Goal: Navigation & Orientation: Find specific page/section

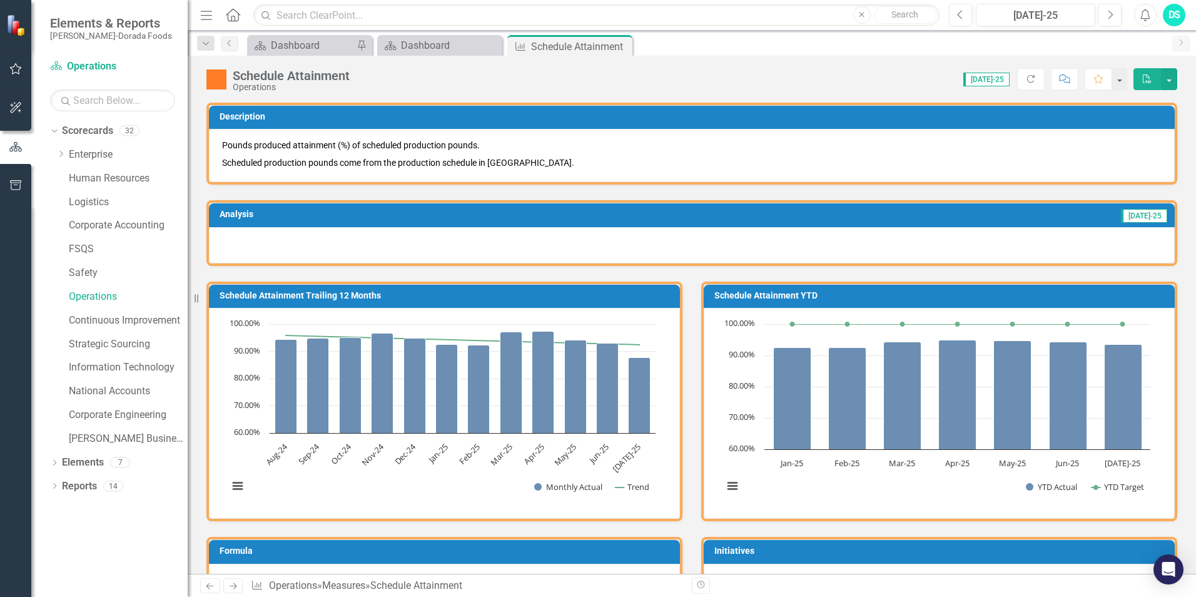
scroll to position [375, 0]
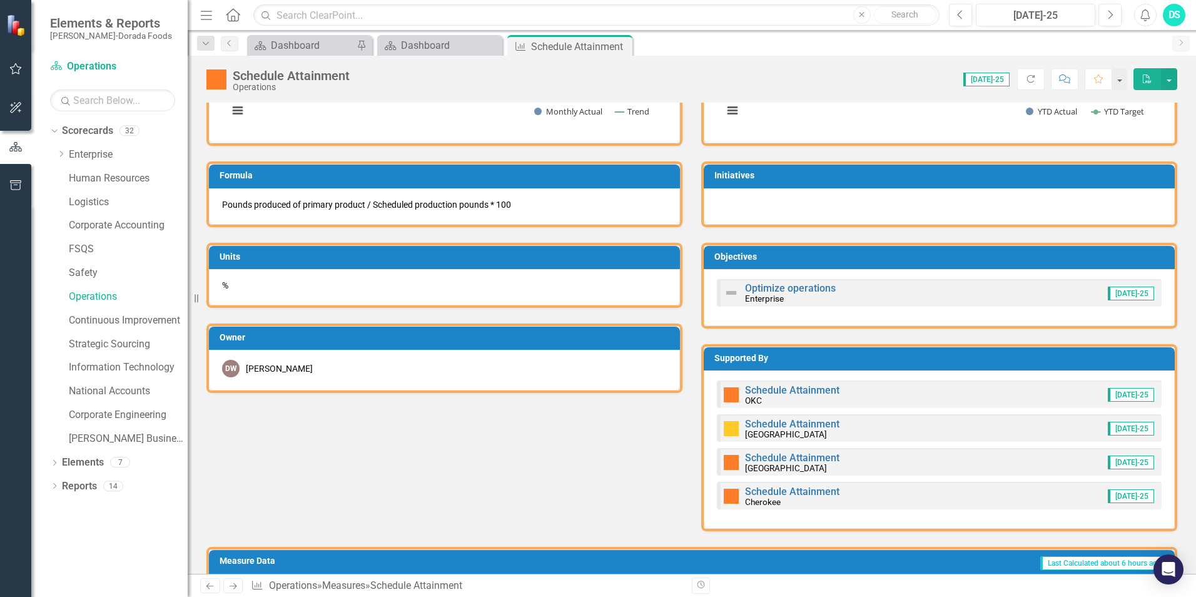
click at [545, 435] on div "Schedule Attainment Trailing 12 Months Loading... Chart Combination chart with …" at bounding box center [692, 211] width 990 height 641
click at [530, 442] on div "Schedule Attainment Trailing 12 Months Loading... Chart Combination chart with …" at bounding box center [692, 211] width 990 height 641
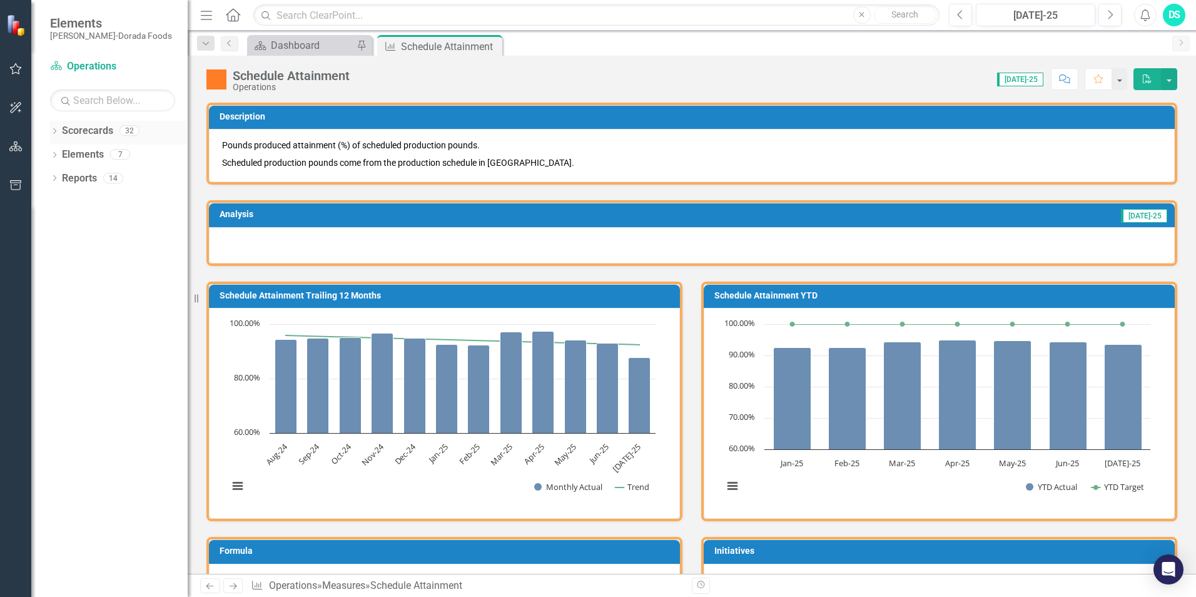
click at [52, 132] on icon "Dropdown" at bounding box center [54, 132] width 9 height 7
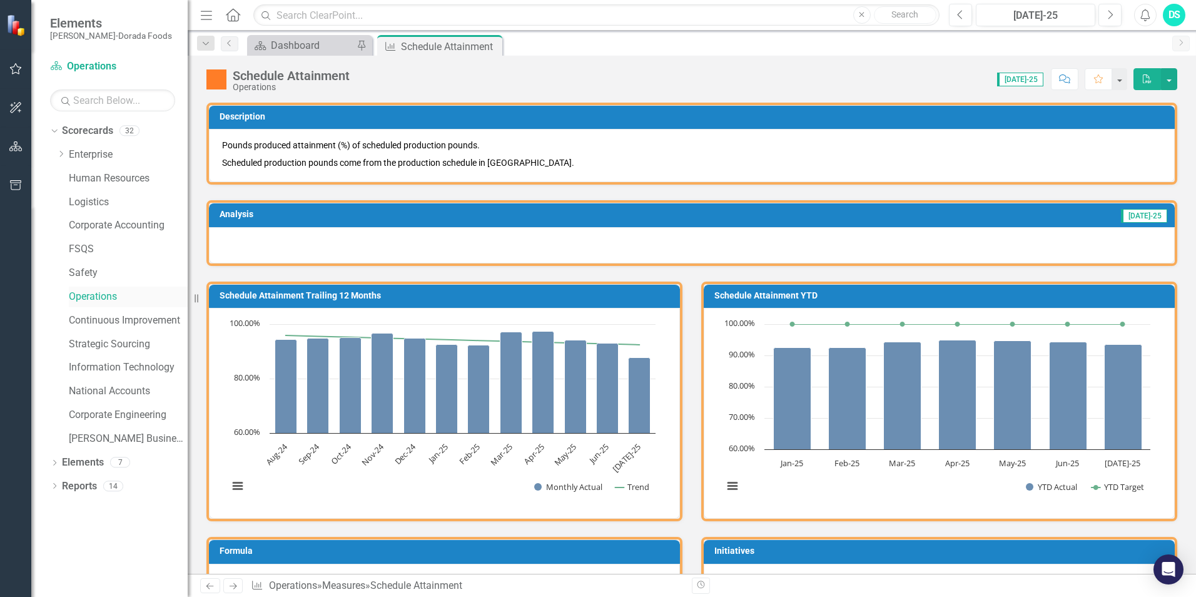
click at [108, 297] on link "Operations" at bounding box center [128, 297] width 119 height 14
